Goal: Task Accomplishment & Management: Complete application form

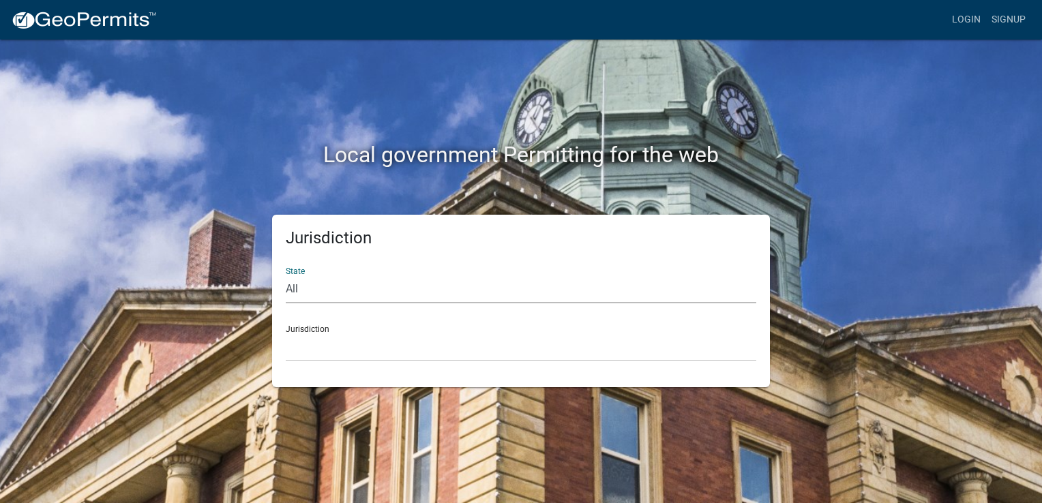
click at [312, 286] on select "All [US_STATE] [US_STATE] [US_STATE] [US_STATE] [US_STATE] [US_STATE] [US_STATE…" at bounding box center [521, 289] width 470 height 28
select select "[US_STATE]"
click at [286, 275] on select "All [US_STATE] [US_STATE] [US_STATE] [US_STATE] [US_STATE] [US_STATE] [US_STATE…" at bounding box center [521, 289] width 470 height 28
click at [349, 345] on select "[GEOGRAPHIC_DATA], [US_STATE][PERSON_NAME][GEOGRAPHIC_DATA], [US_STATE][PERSON_…" at bounding box center [521, 347] width 470 height 28
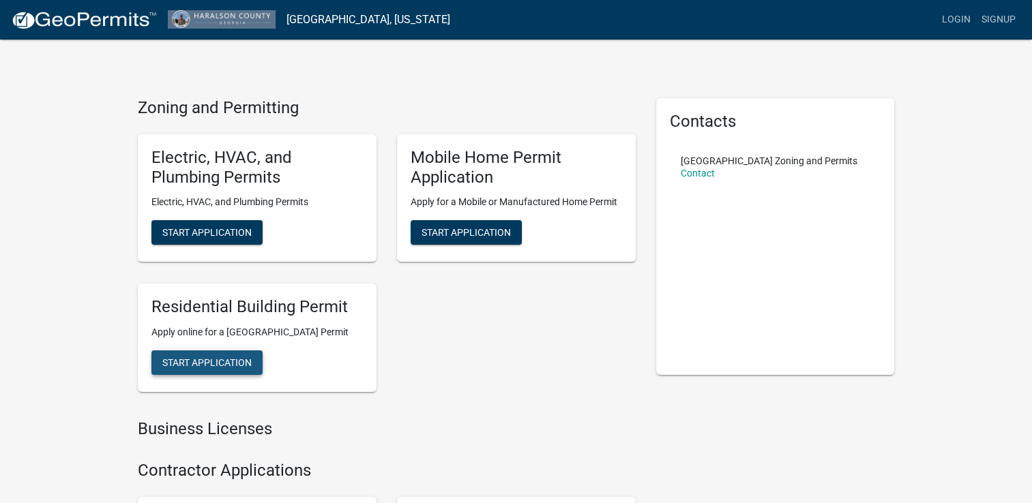
click at [222, 368] on span "Start Application" at bounding box center [206, 362] width 89 height 11
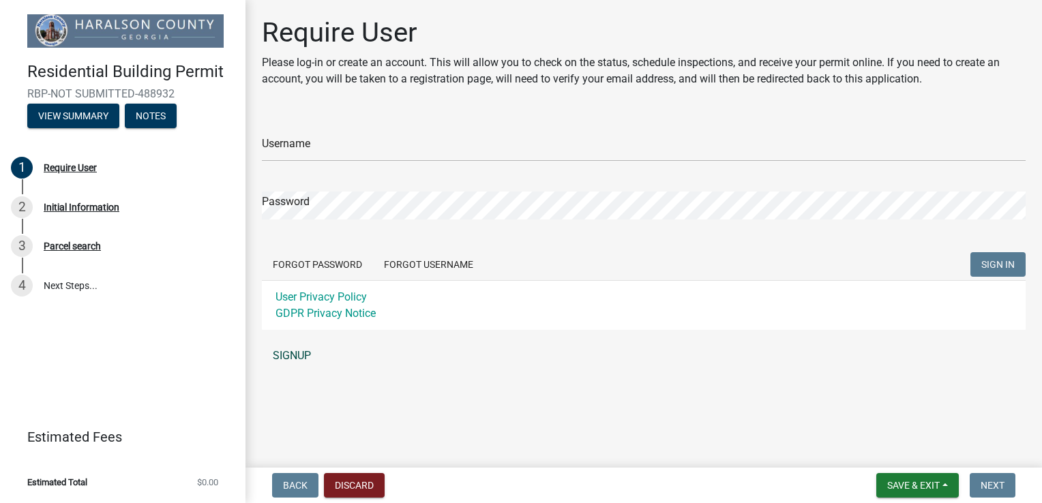
click at [292, 351] on link "SIGNUP" at bounding box center [644, 355] width 764 height 27
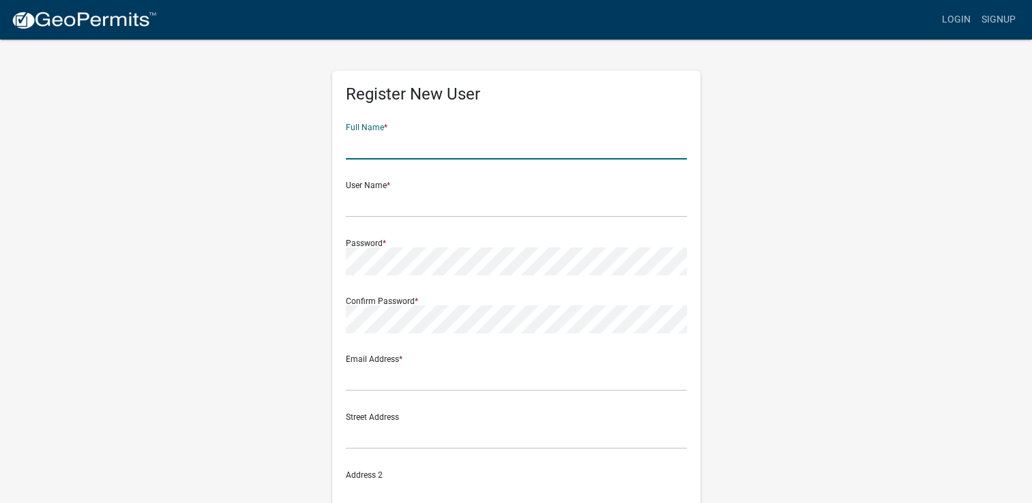
click at [429, 146] on input "text" at bounding box center [516, 146] width 341 height 28
type input "[PERSON_NAME]"
type input "[PERSON_NAME][EMAIL_ADDRESS][DOMAIN_NAME]"
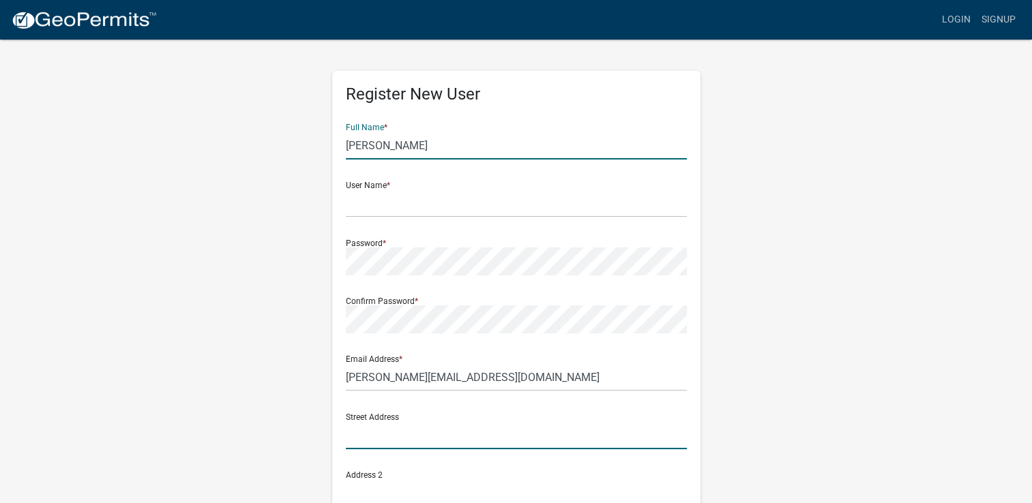
type input "[STREET_ADDRESS]"
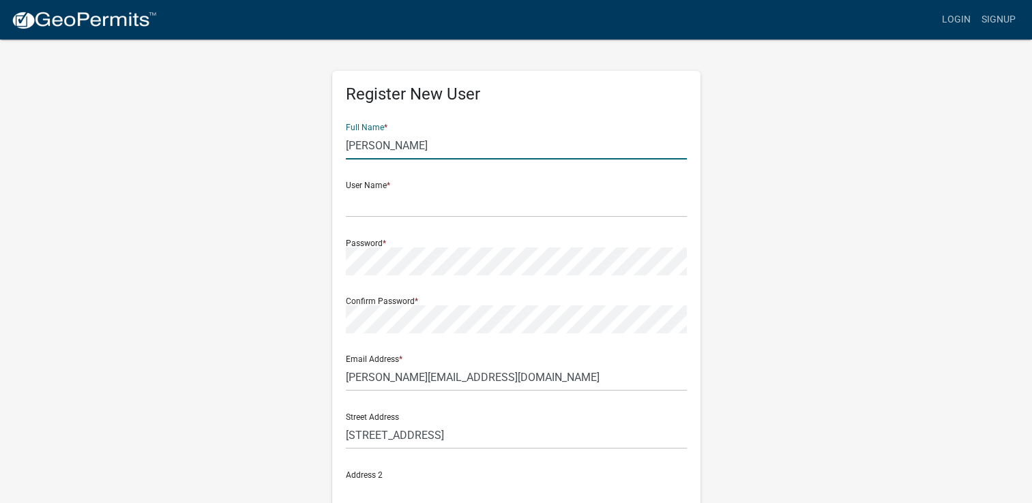
type input "Carrollton"
type input "GA"
type input "30117"
type input "4046619479"
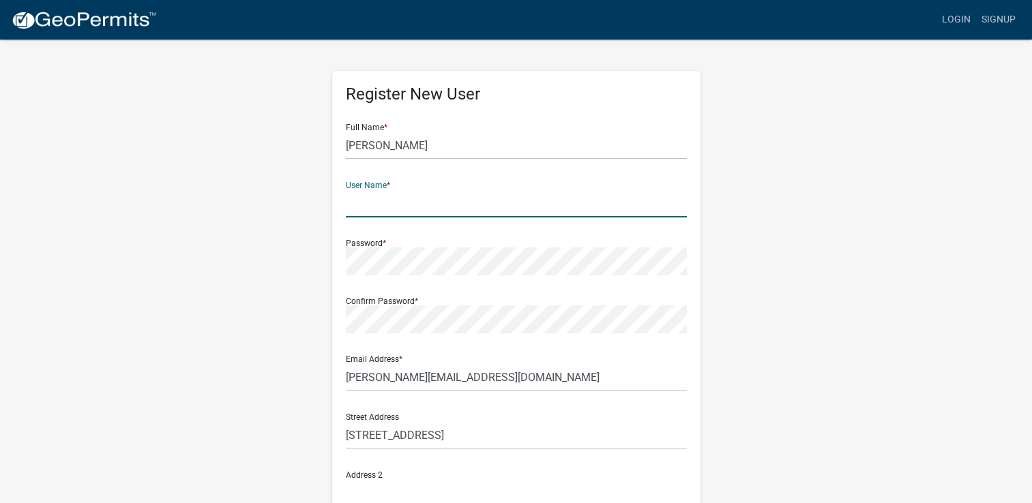
click at [372, 211] on input "text" at bounding box center [516, 204] width 341 height 28
type input "r"
type input "Rivers Pools"
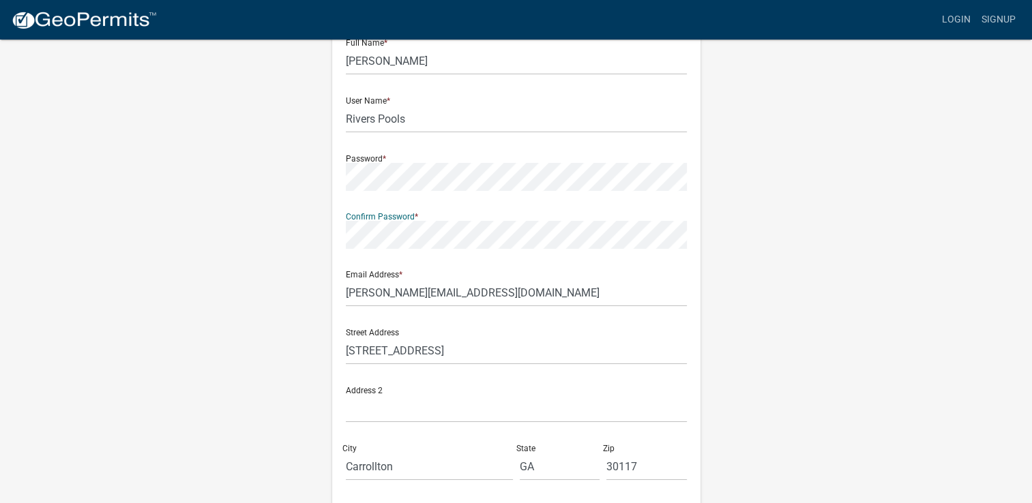
scroll to position [85, 0]
click at [368, 348] on input "[STREET_ADDRESS]" at bounding box center [516, 350] width 341 height 28
type input "[STREET_ADDRESS]"
click at [374, 293] on input "[PERSON_NAME][EMAIL_ADDRESS][DOMAIN_NAME]" at bounding box center [516, 292] width 341 height 28
type input "[PERSON_NAME][EMAIL_ADDRESS][DOMAIN_NAME]"
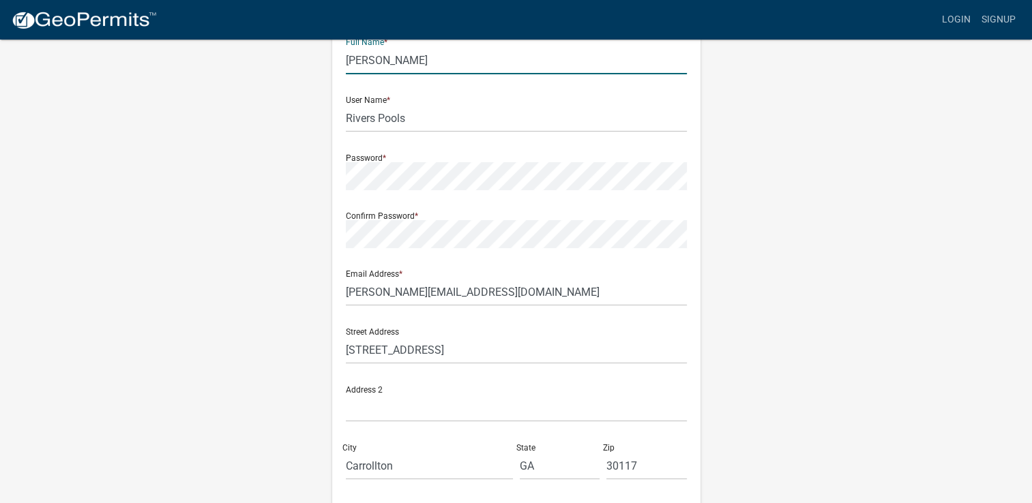
click at [400, 61] on input "[PERSON_NAME]" at bounding box center [516, 60] width 341 height 28
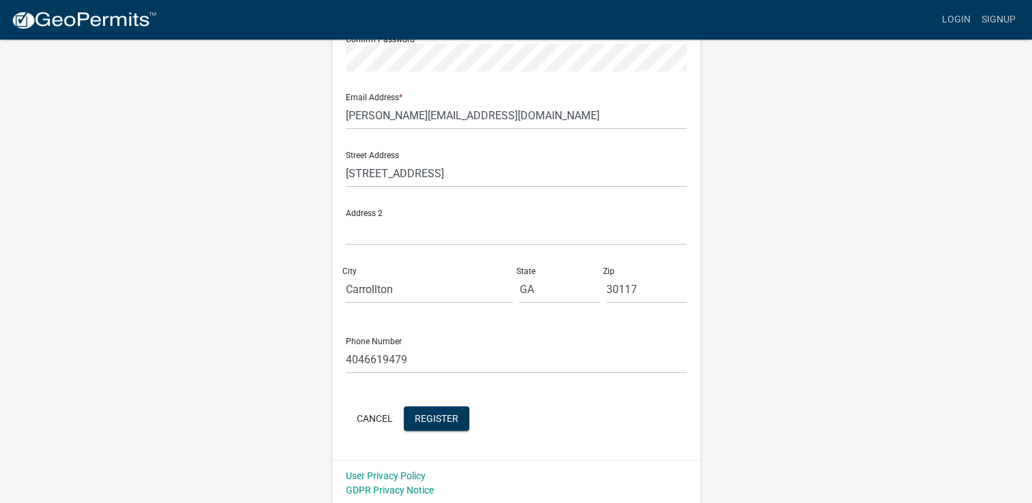
scroll to position [264, 0]
type input "[PERSON_NAME]"
click at [449, 409] on button "Register" at bounding box center [436, 416] width 65 height 25
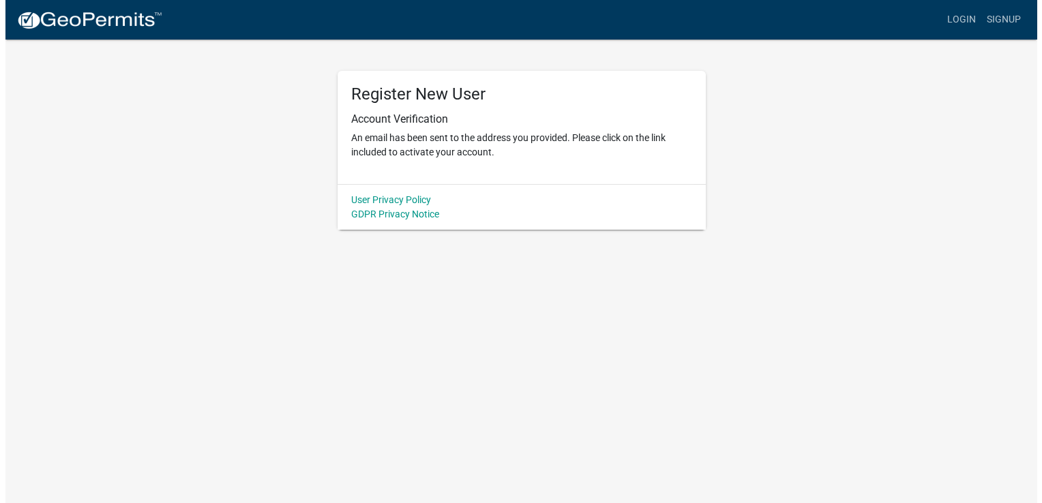
scroll to position [0, 0]
click at [973, 23] on link "Login" at bounding box center [966, 20] width 40 height 26
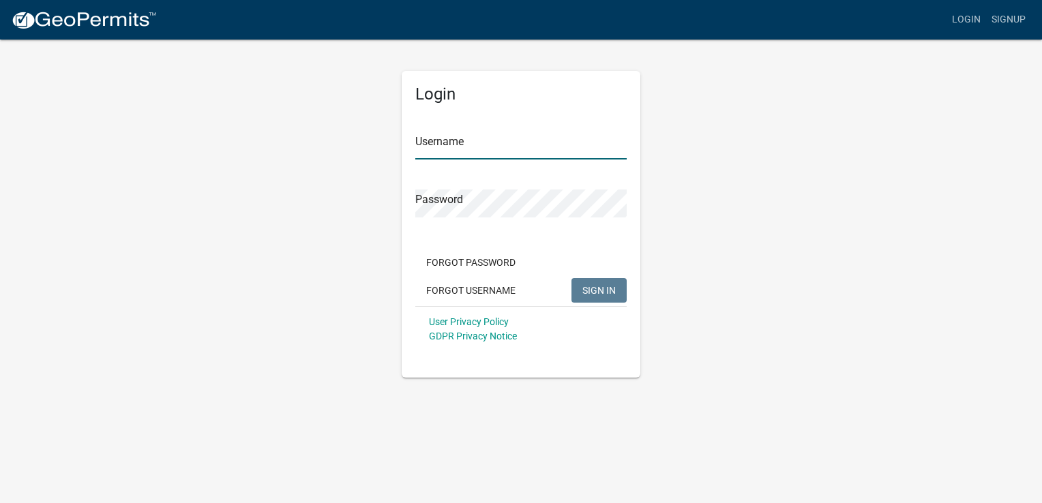
type input "Rivers Pools"
click at [605, 297] on button "SIGN IN" at bounding box center [598, 290] width 55 height 25
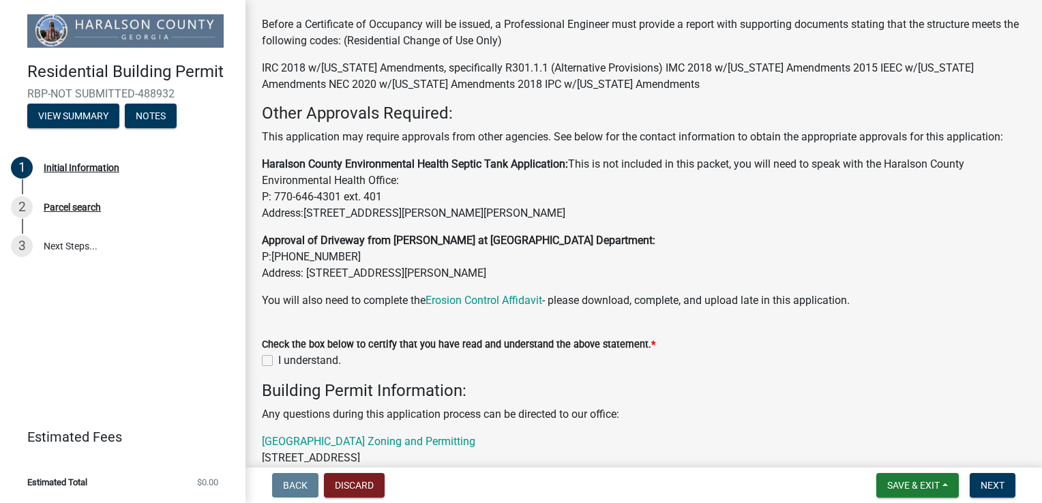
scroll to position [59, 0]
click at [472, 297] on link "Erosion Control Affidavit" at bounding box center [483, 301] width 117 height 13
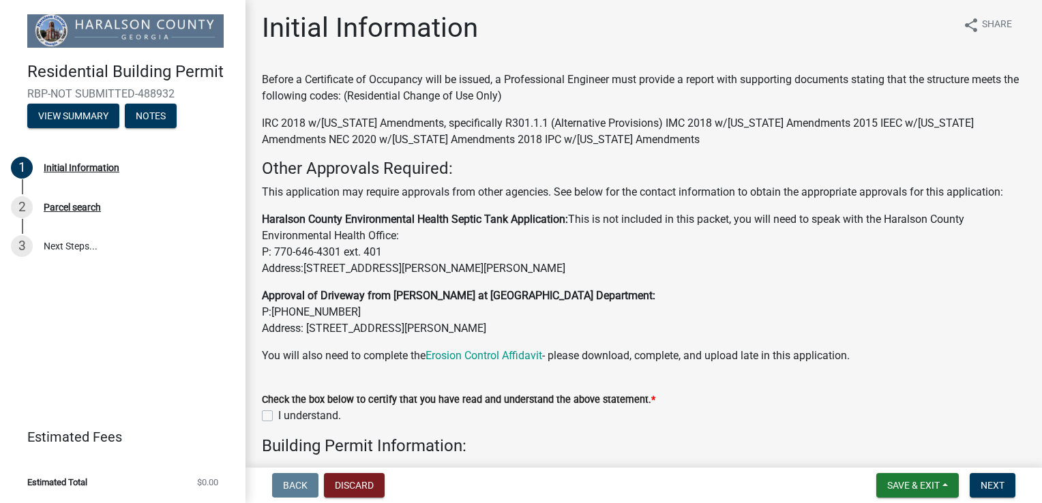
scroll to position [0, 0]
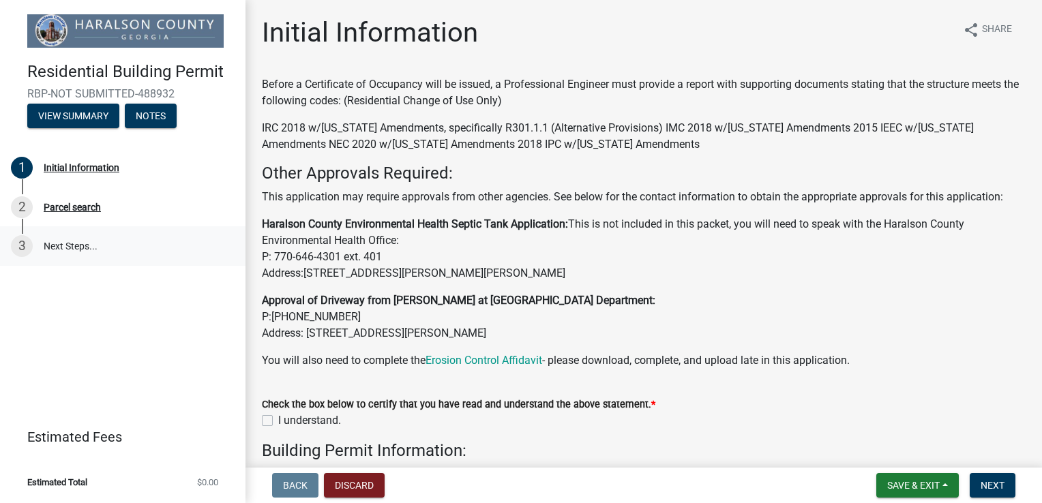
click at [61, 250] on link "3 Next Steps..." at bounding box center [122, 246] width 245 height 40
click at [990, 483] on span "Next" at bounding box center [992, 485] width 24 height 11
